Goal: Information Seeking & Learning: Learn about a topic

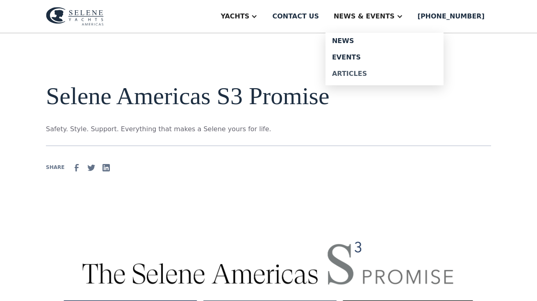
click at [366, 75] on div "Articles" at bounding box center [384, 74] width 105 height 7
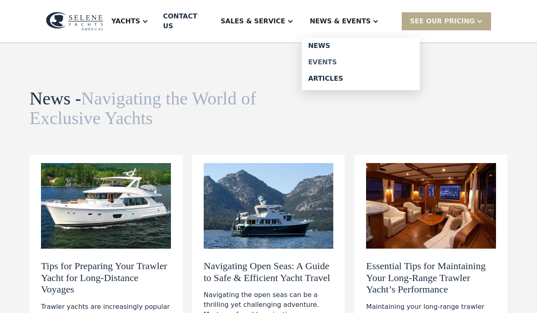
click at [344, 59] on div "Events" at bounding box center [360, 62] width 105 height 7
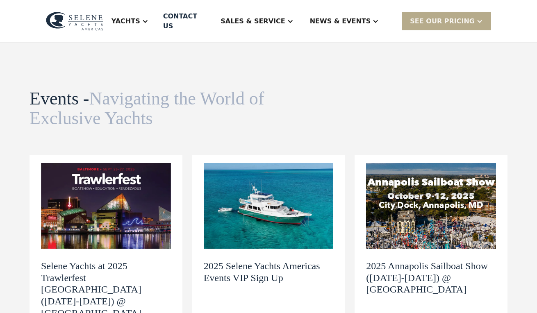
click at [355, 19] on div "News & EVENTS" at bounding box center [340, 21] width 61 height 10
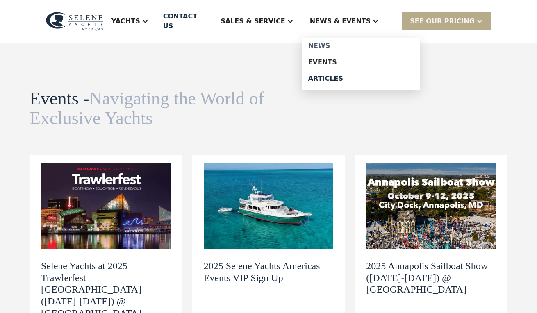
click at [342, 43] on div "News" at bounding box center [360, 46] width 105 height 7
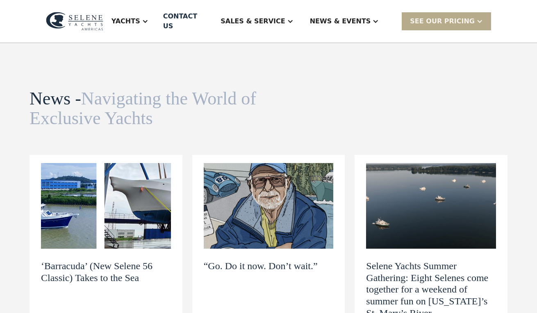
click at [351, 21] on div "News & EVENTS" at bounding box center [340, 21] width 61 height 10
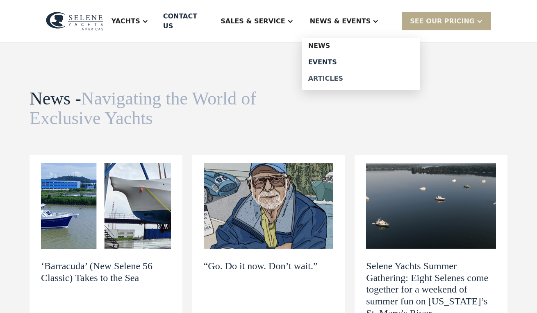
click at [342, 75] on div "Articles" at bounding box center [360, 78] width 105 height 7
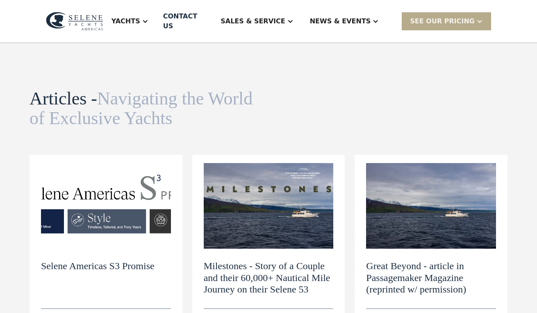
click at [141, 187] on img at bounding box center [106, 206] width 130 height 86
click at [96, 214] on img at bounding box center [106, 206] width 130 height 86
click at [126, 198] on img at bounding box center [106, 206] width 130 height 86
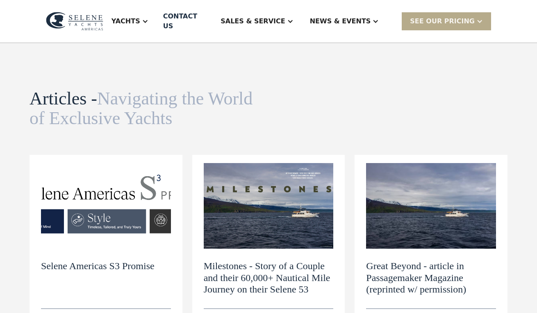
click at [103, 262] on div "Selene Americas S3 Promise see more Learn more" at bounding box center [106, 290] width 130 height 83
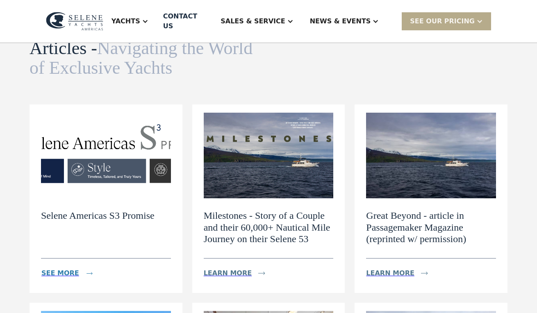
click at [62, 269] on div "see more" at bounding box center [71, 273] width 61 height 16
